Goal: Task Accomplishment & Management: Use online tool/utility

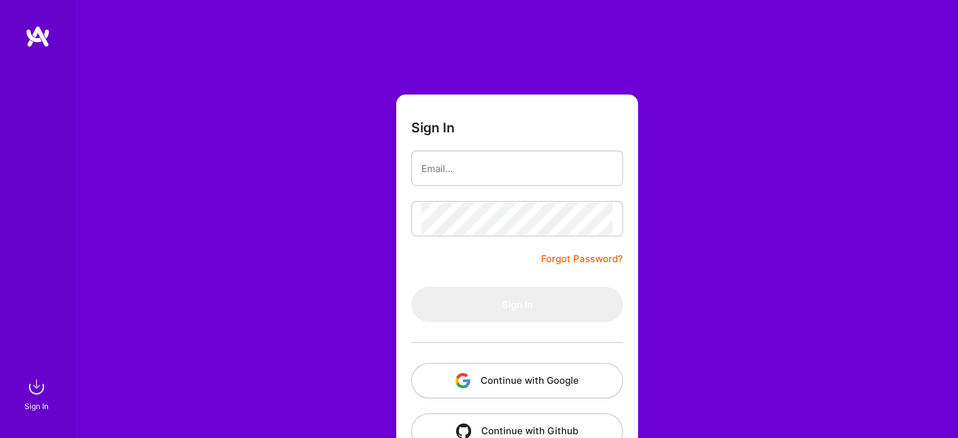
click at [529, 377] on button "Continue with Google" at bounding box center [517, 380] width 212 height 35
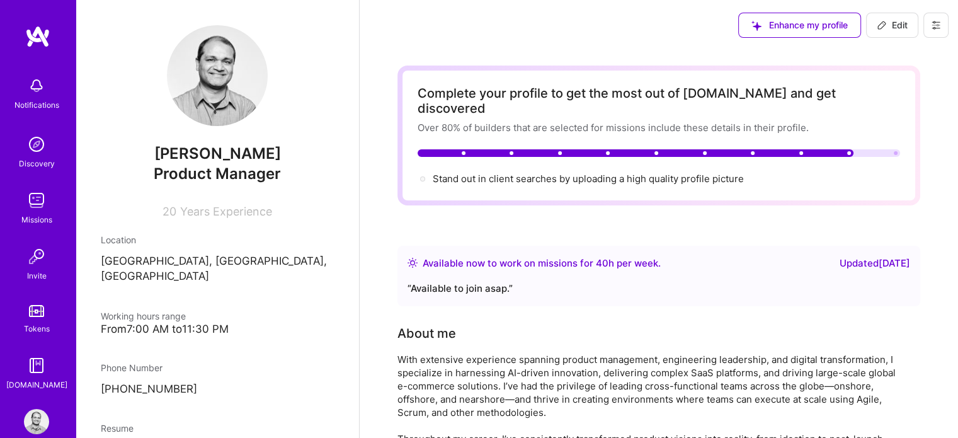
click at [18, 211] on link "Missions" at bounding box center [36, 207] width 78 height 38
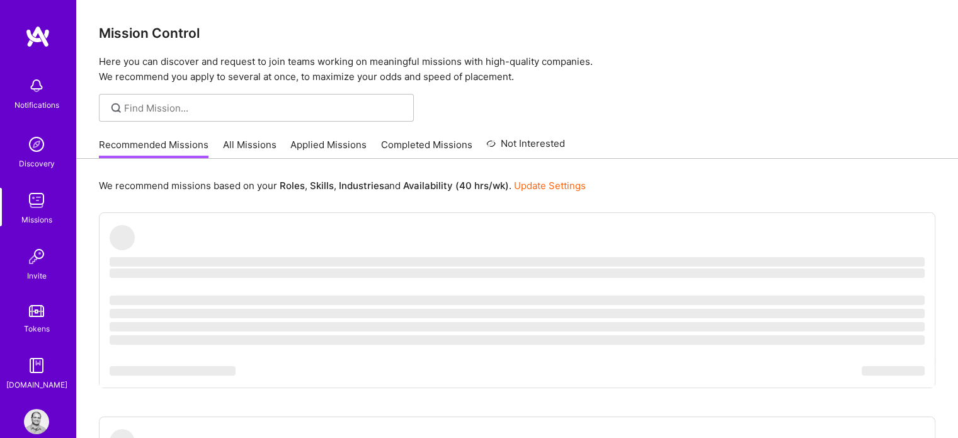
click at [238, 139] on link "All Missions" at bounding box center [250, 148] width 54 height 21
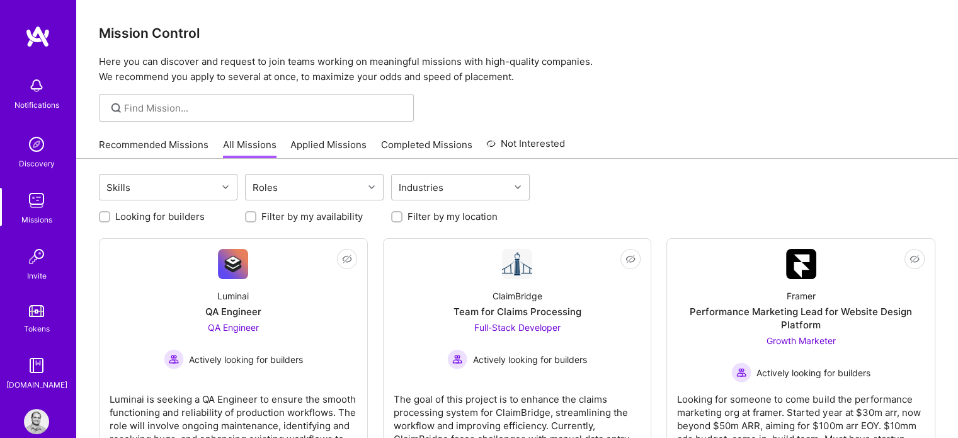
click at [101, 215] on input "Looking for builders" at bounding box center [105, 217] width 9 height 9
checkbox input "true"
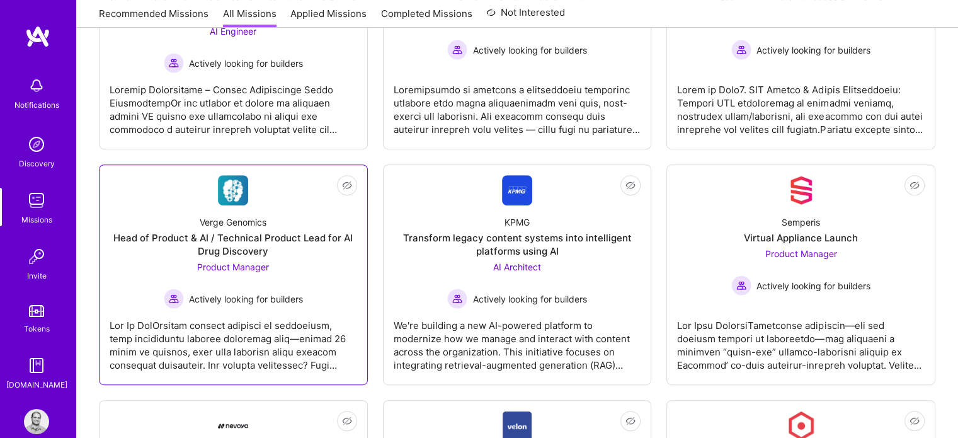
scroll to position [504, 0]
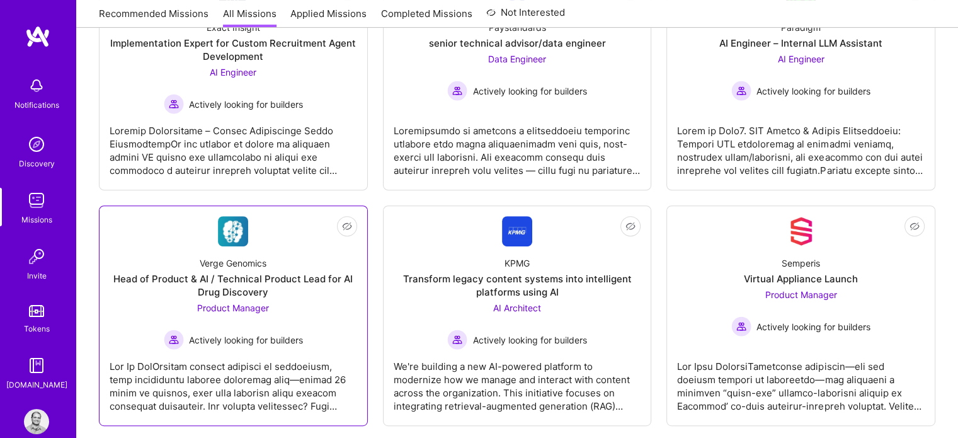
click at [244, 287] on div "Head of Product & AI / Technical Product Lead for AI Drug Discovery" at bounding box center [233, 285] width 247 height 26
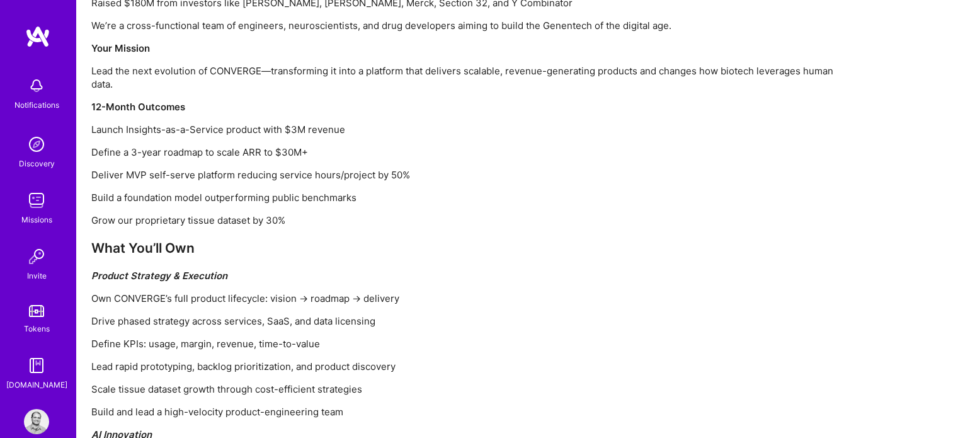
scroll to position [1196, 0]
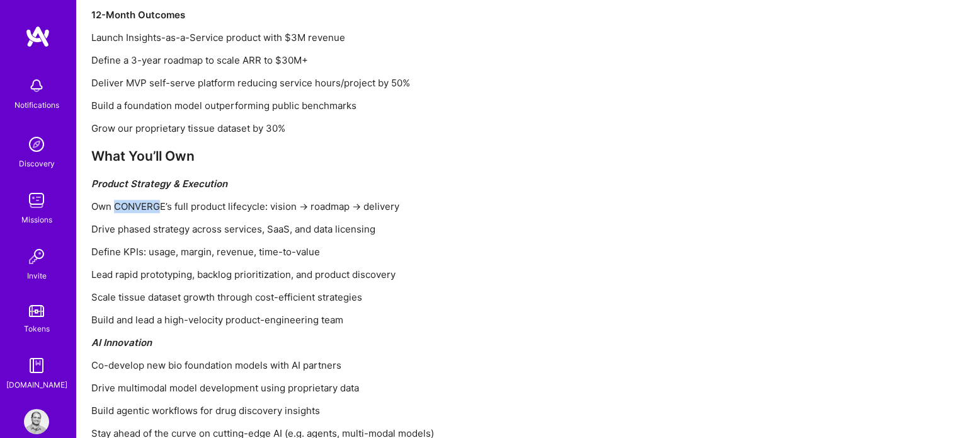
drag, startPoint x: 116, startPoint y: 211, endPoint x: 161, endPoint y: 211, distance: 44.7
click at [161, 211] on p "Own CONVERGE’s full product lifecycle: vision → roadmap → delivery" at bounding box center [469, 206] width 756 height 13
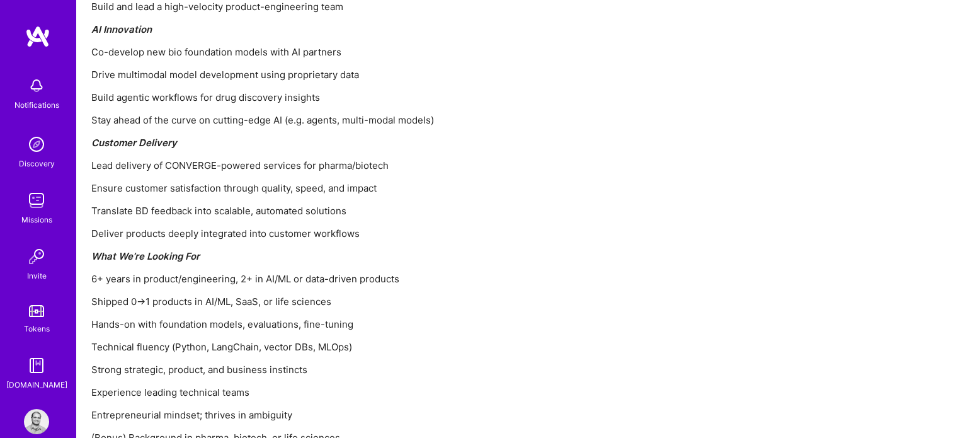
scroll to position [1511, 0]
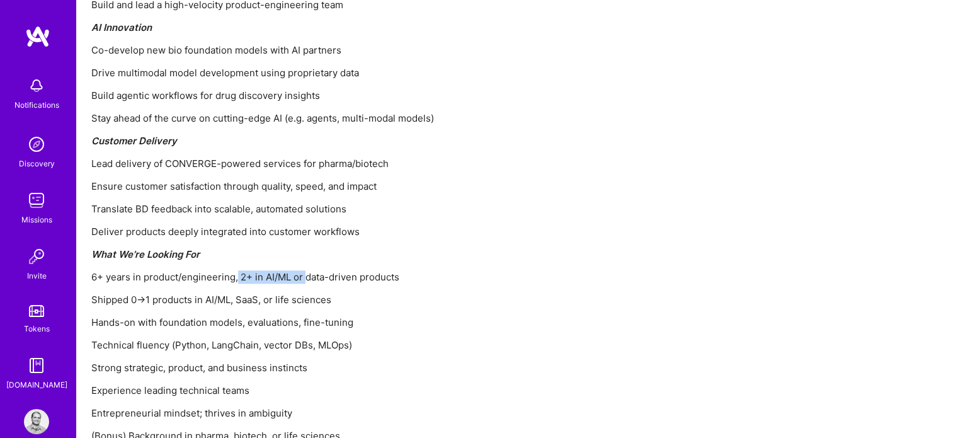
drag, startPoint x: 237, startPoint y: 276, endPoint x: 307, endPoint y: 275, distance: 70.5
click at [307, 275] on p "6+ years in product/engineering, 2+ in AI/ML or data-driven products" at bounding box center [469, 276] width 756 height 13
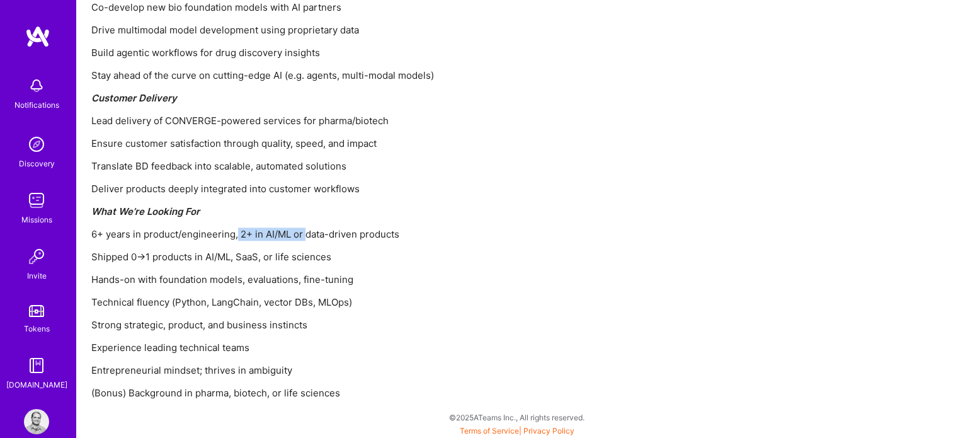
scroll to position [1555, 0]
drag, startPoint x: 98, startPoint y: 299, endPoint x: 187, endPoint y: 322, distance: 91.8
click at [210, 305] on p "Technical fluency (Python, LangChain, vector DBs, MLOps)" at bounding box center [469, 301] width 756 height 13
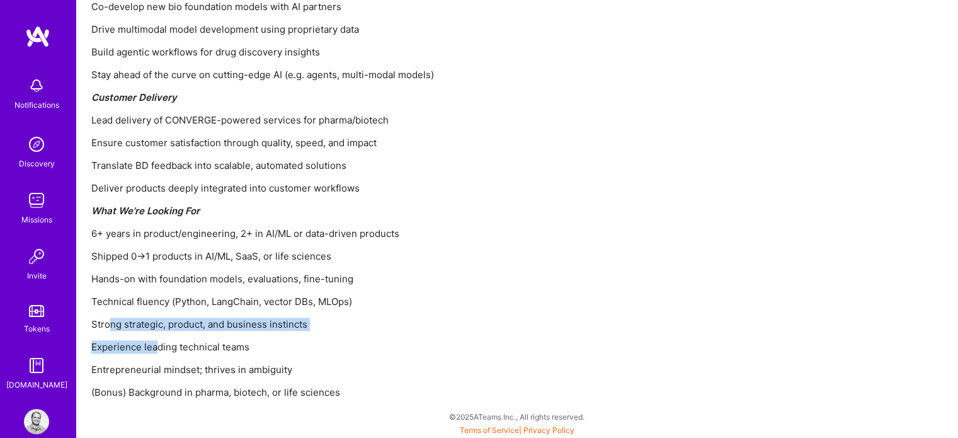
drag, startPoint x: 111, startPoint y: 327, endPoint x: 154, endPoint y: 332, distance: 43.0
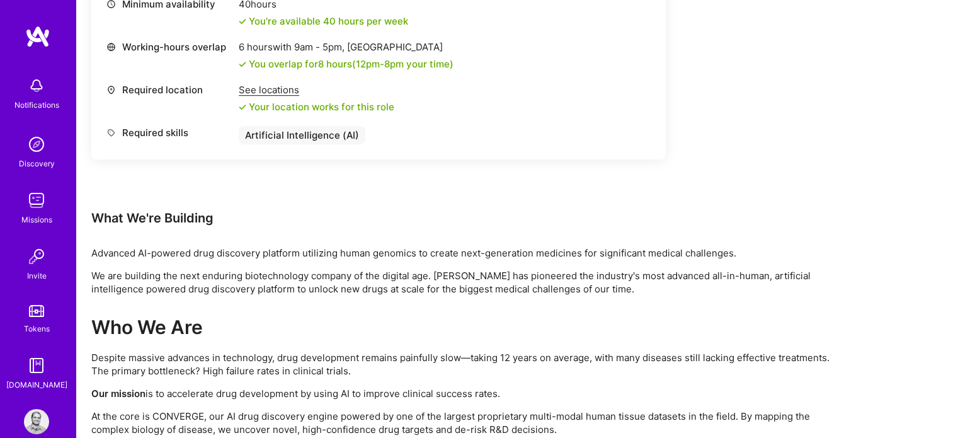
scroll to position [567, 0]
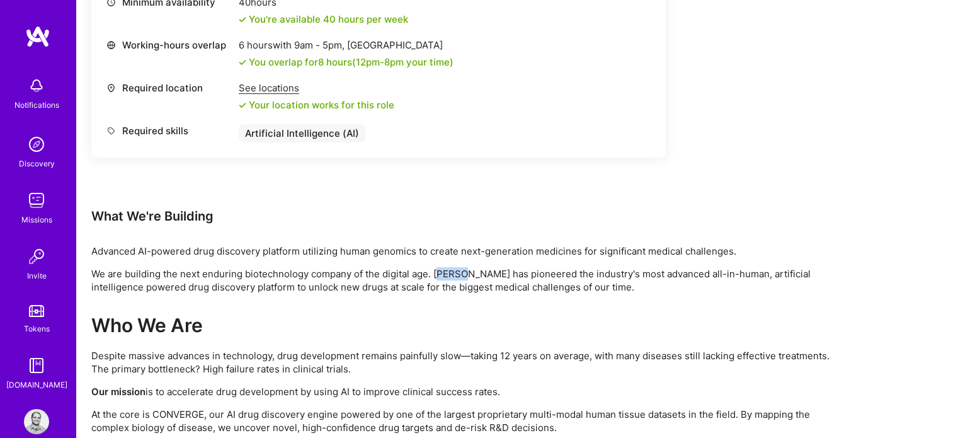
drag, startPoint x: 439, startPoint y: 276, endPoint x: 464, endPoint y: 269, distance: 26.3
click at [464, 269] on p "We are building the next enduring biotechnology company of the digital age. [PE…" at bounding box center [469, 280] width 756 height 26
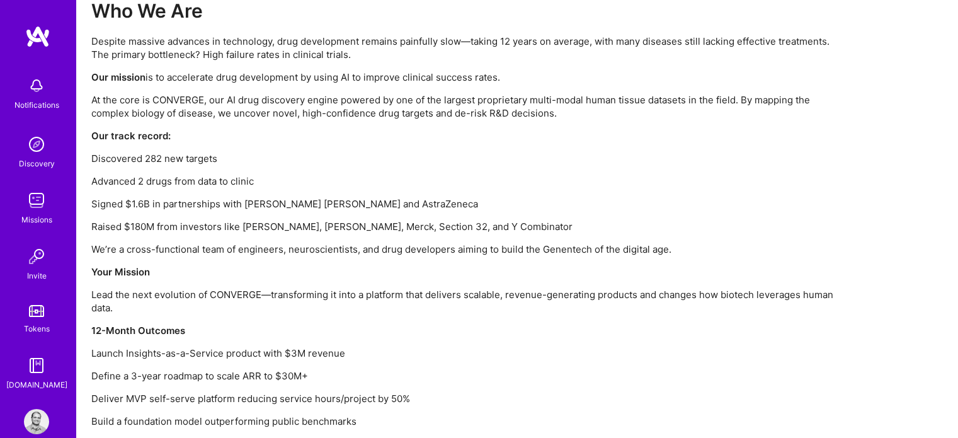
scroll to position [881, 0]
drag, startPoint x: 314, startPoint y: 251, endPoint x: 336, endPoint y: 249, distance: 22.7
click at [336, 249] on p "We’re a cross-functional team of engineers, neuroscientists, and drug developer…" at bounding box center [469, 248] width 756 height 13
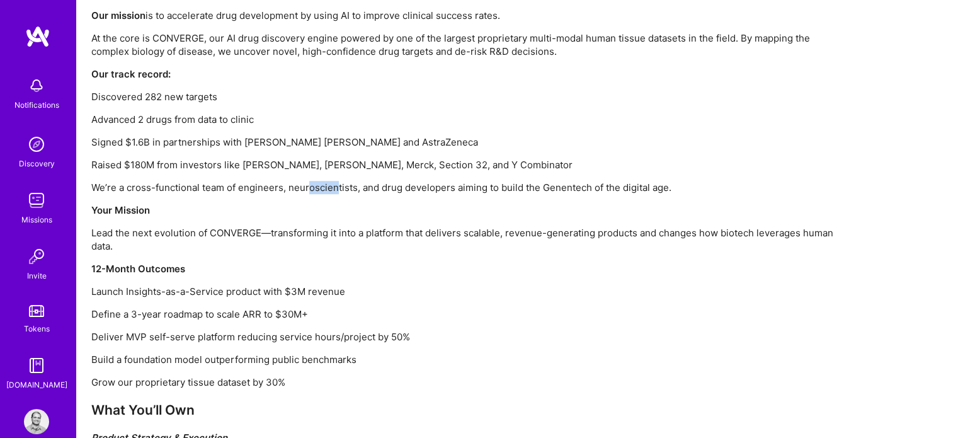
scroll to position [944, 0]
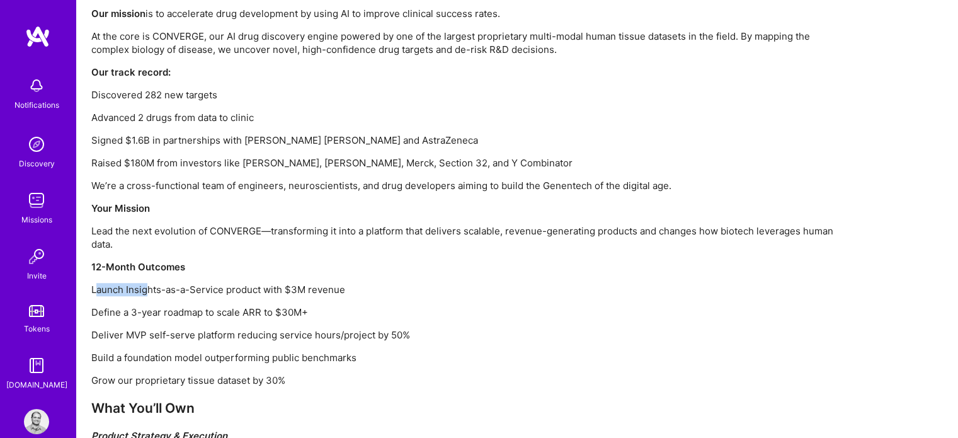
drag, startPoint x: 95, startPoint y: 292, endPoint x: 146, endPoint y: 292, distance: 51.0
click at [146, 292] on p "Launch Insights-as-a-Service product with $3M revenue" at bounding box center [469, 289] width 756 height 13
drag, startPoint x: 116, startPoint y: 307, endPoint x: 237, endPoint y: 309, distance: 120.9
click at [237, 309] on p "Define a 3-year roadmap to scale ARR to $30M+" at bounding box center [469, 311] width 756 height 13
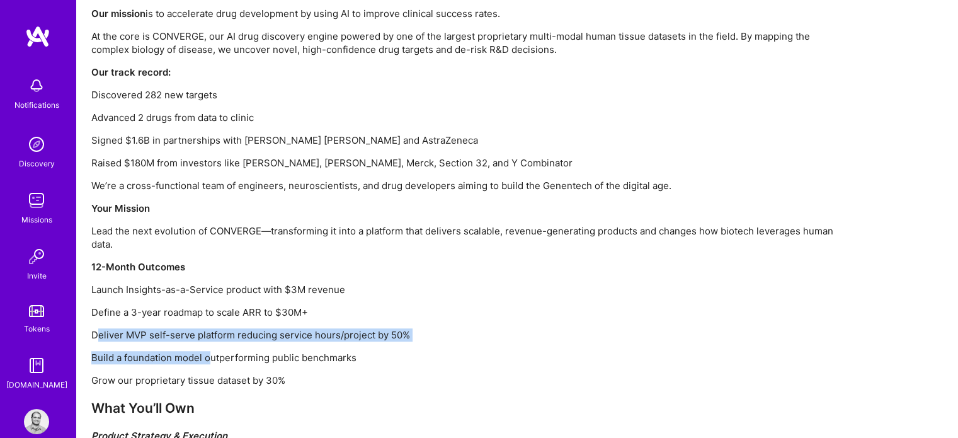
drag, startPoint x: 98, startPoint y: 335, endPoint x: 209, endPoint y: 344, distance: 111.8
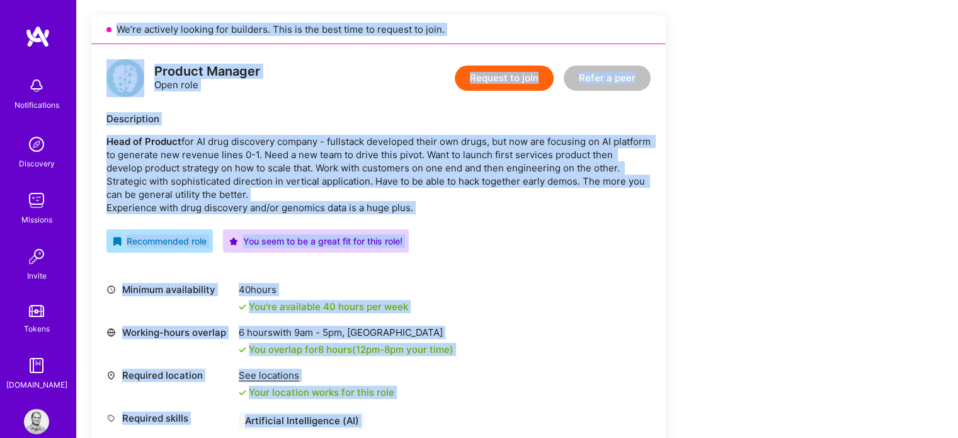
scroll to position [0, 0]
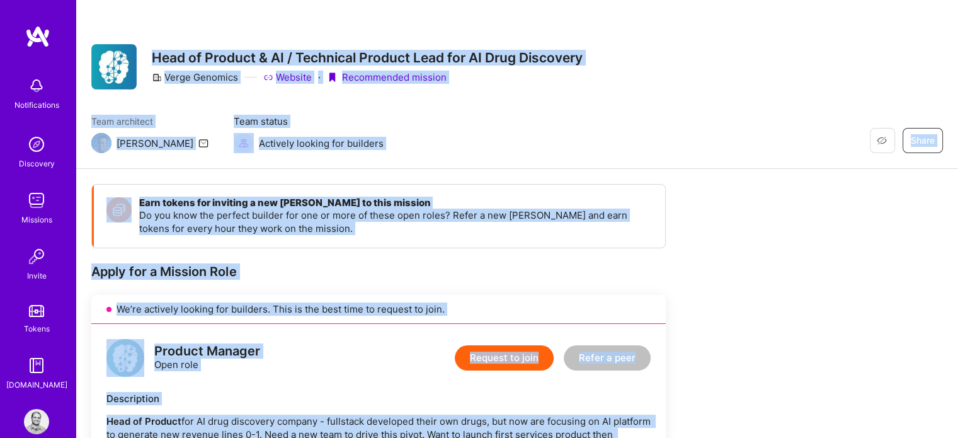
drag, startPoint x: 351, startPoint y: 390, endPoint x: 152, endPoint y: 28, distance: 412.8
copy div "Lore ip Dolorsi & AM / Consectet Adipisc Elit sed DO Eius Temporinc Utlab Etdol…"
